Goal: Transaction & Acquisition: Purchase product/service

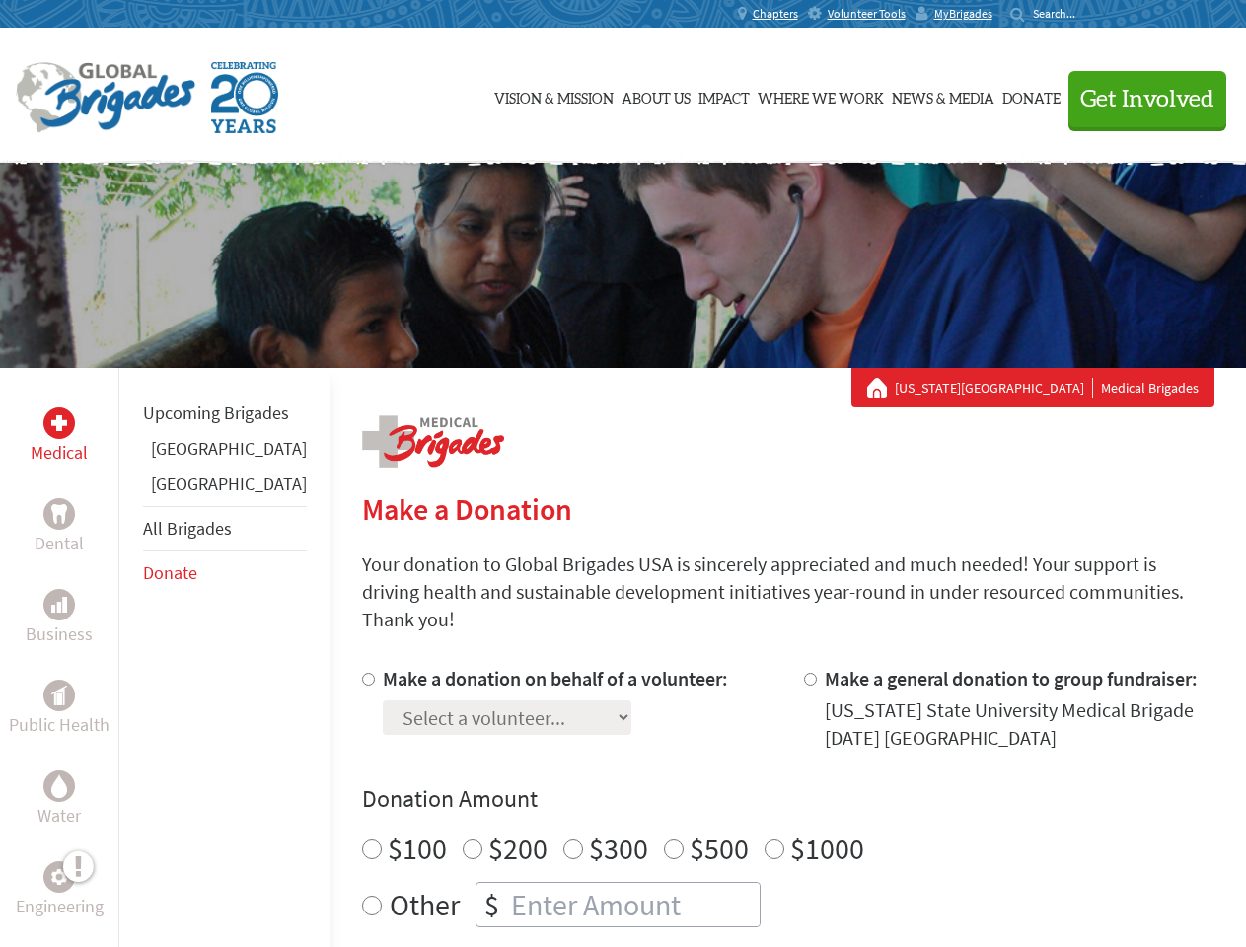
click at [1089, 14] on div "Search for:" at bounding box center [1049, 14] width 79 height 16
click at [1139, 99] on span "Get Involved" at bounding box center [1147, 100] width 134 height 24
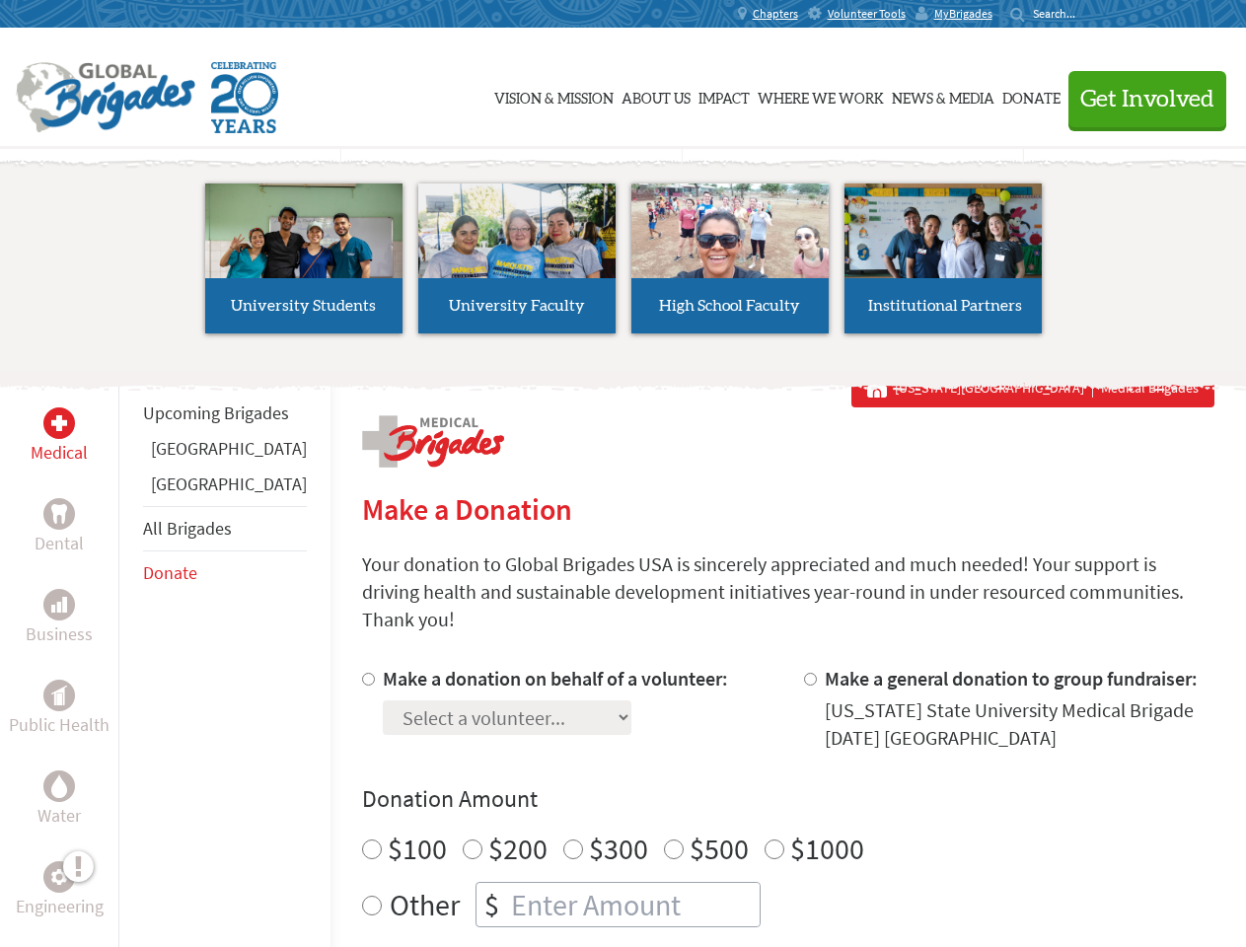
click at [624, 265] on li "High School Faculty" at bounding box center [730, 259] width 213 height 182
click at [130, 657] on div "Upcoming Brigades [GEOGRAPHIC_DATA] [GEOGRAPHIC_DATA] All Brigades Donate" at bounding box center [224, 841] width 212 height 947
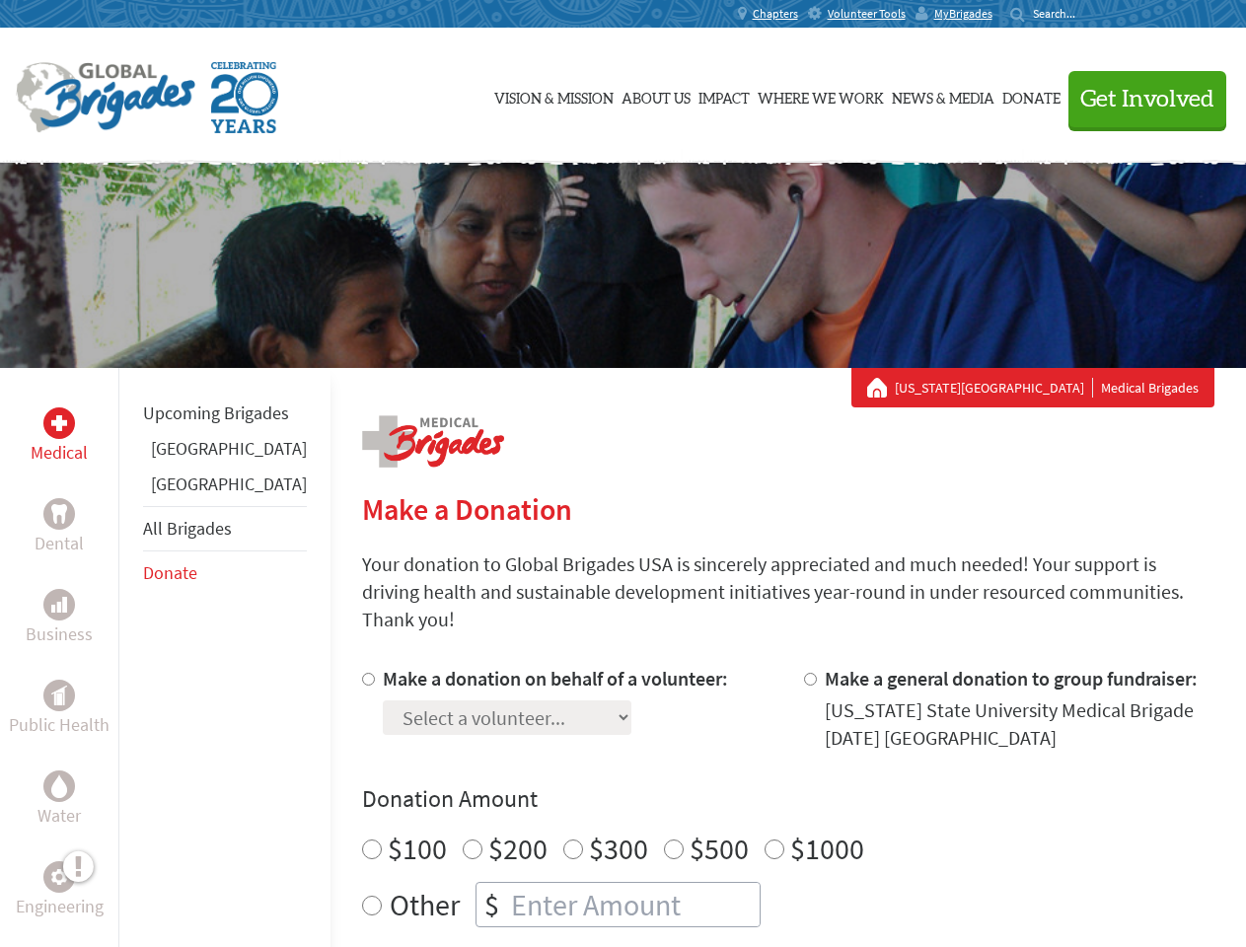
click at [754, 792] on div "Donation Amount $100 $200 $300 $500 $1000 Other $" at bounding box center [788, 855] width 852 height 144
click at [362, 673] on input "Make a donation on behalf of a volunteer:" at bounding box center [368, 679] width 13 height 13
radio input "true"
click at [804, 673] on input "Make a general donation to group fundraiser:" at bounding box center [810, 679] width 13 height 13
radio input "true"
